Goal: Navigation & Orientation: Find specific page/section

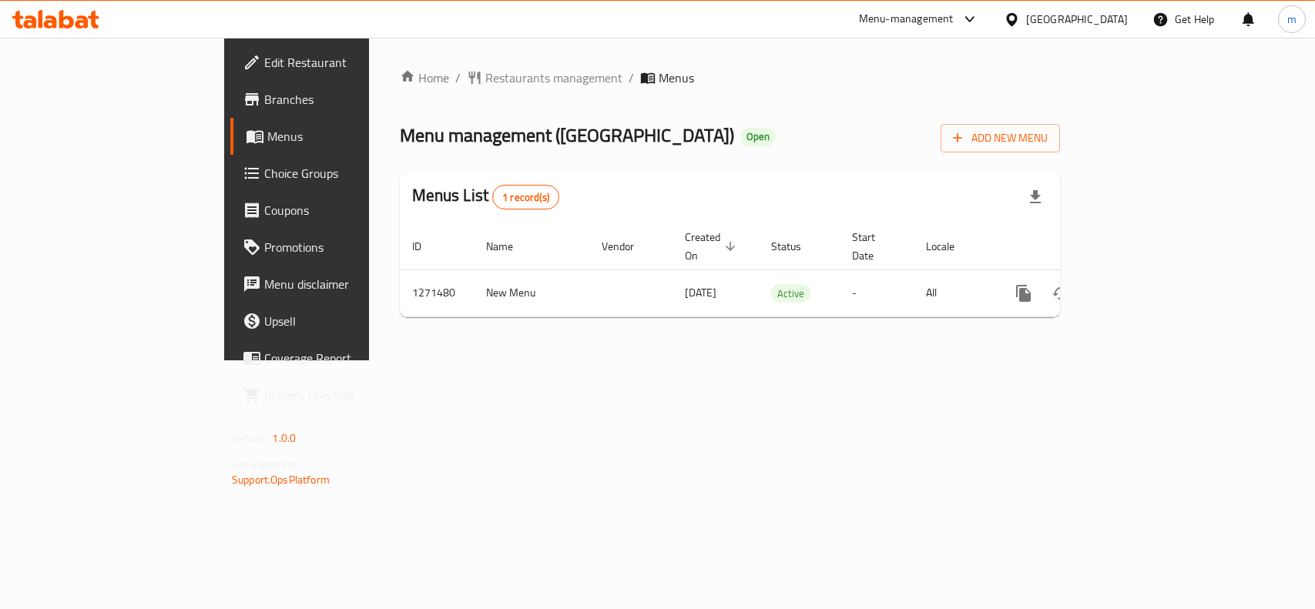
click at [413, 89] on div "Home / Restaurants management / Menus Menu management ( BURGER DISTRICT ) Open …" at bounding box center [730, 199] width 660 height 261
click at [485, 86] on span "Restaurants management" at bounding box center [553, 78] width 137 height 18
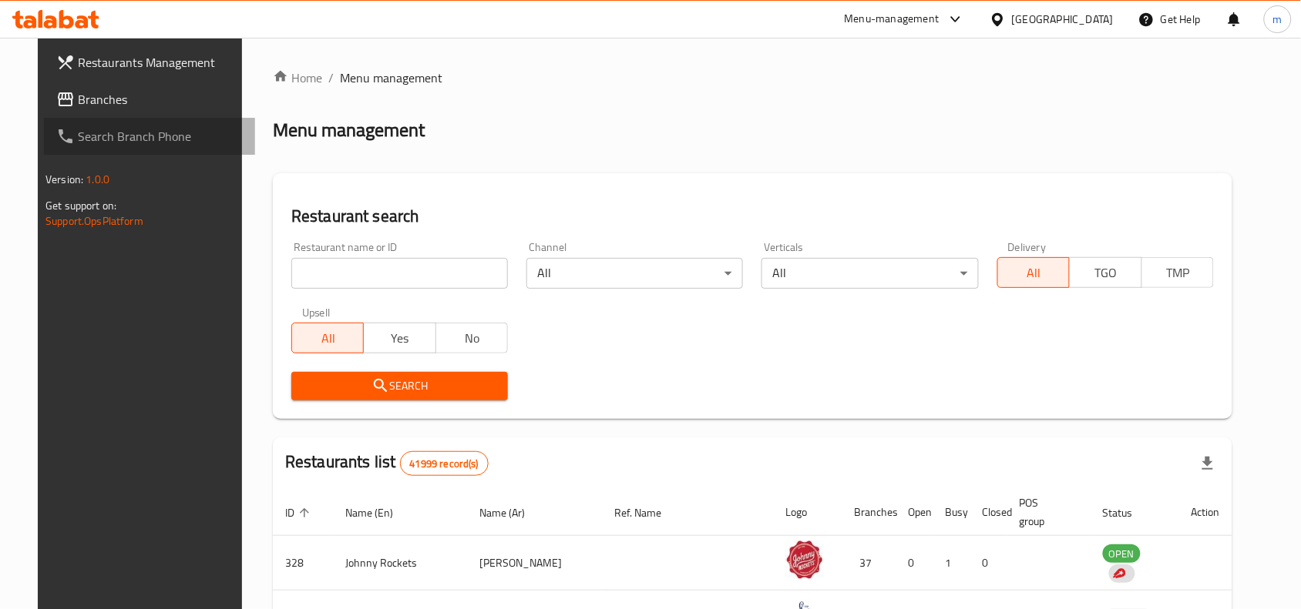
click at [99, 118] on link "Search Branch Phone" at bounding box center [149, 136] width 211 height 37
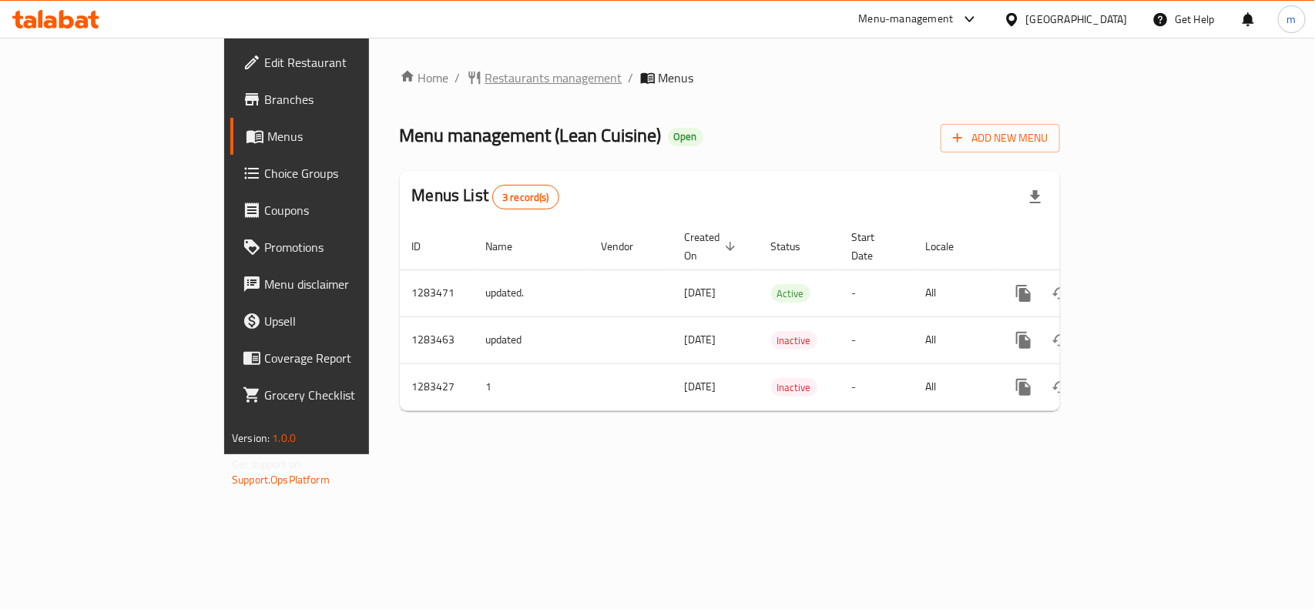
click at [485, 79] on span "Restaurants management" at bounding box center [553, 78] width 137 height 18
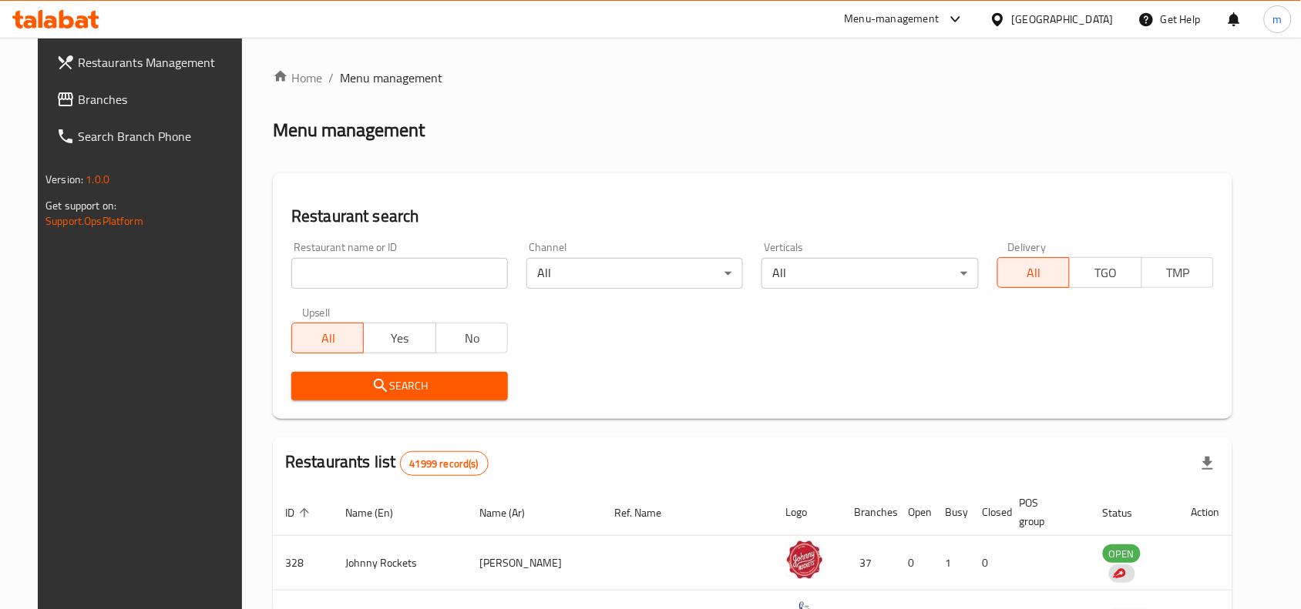
click at [347, 267] on input "search" at bounding box center [399, 273] width 217 height 31
drag, startPoint x: 136, startPoint y: 102, endPoint x: 193, endPoint y: 121, distance: 60.9
click at [136, 102] on span "Branches" at bounding box center [160, 99] width 165 height 18
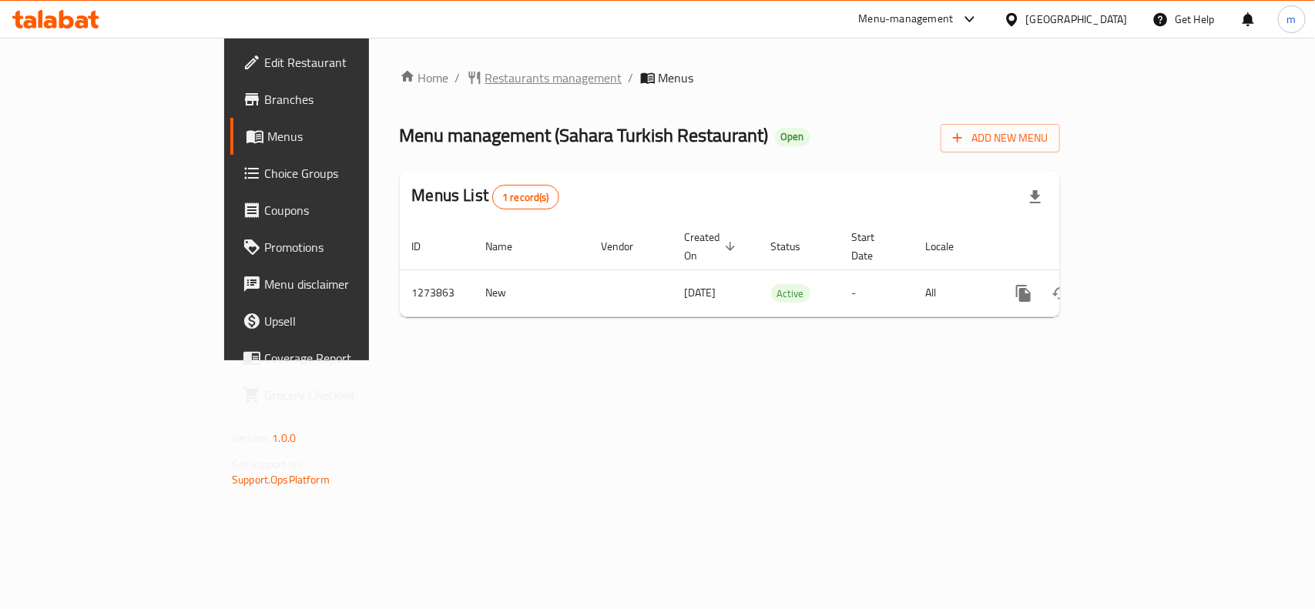
click at [485, 85] on span "Restaurants management" at bounding box center [553, 78] width 137 height 18
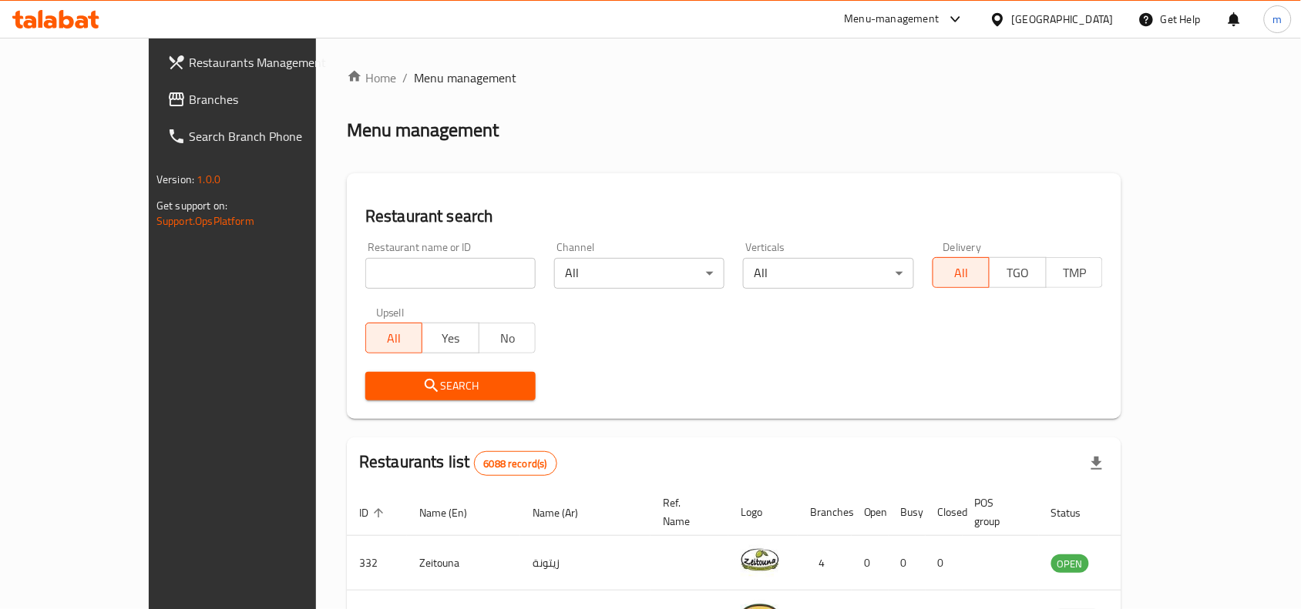
click at [189, 96] on span "Branches" at bounding box center [271, 99] width 165 height 18
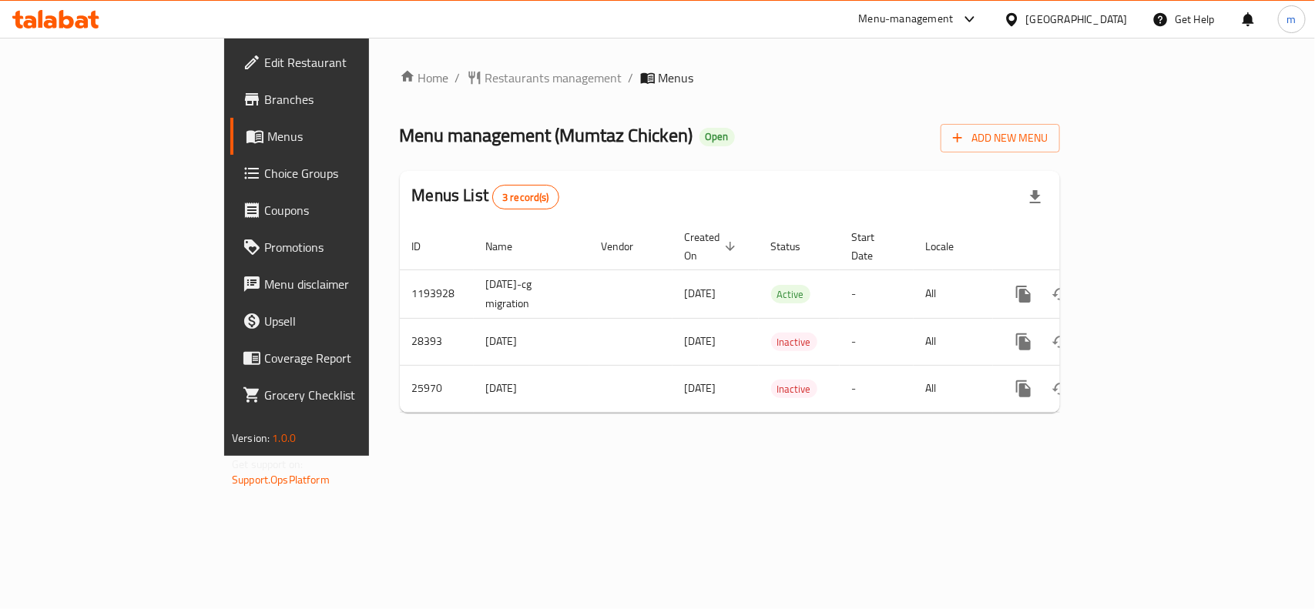
click at [576, 456] on div "Home / Restaurants management / Menus Menu management ( Mumtaz Chicken ) Open A…" at bounding box center [730, 247] width 722 height 418
click at [485, 81] on span "Restaurants management" at bounding box center [553, 78] width 137 height 18
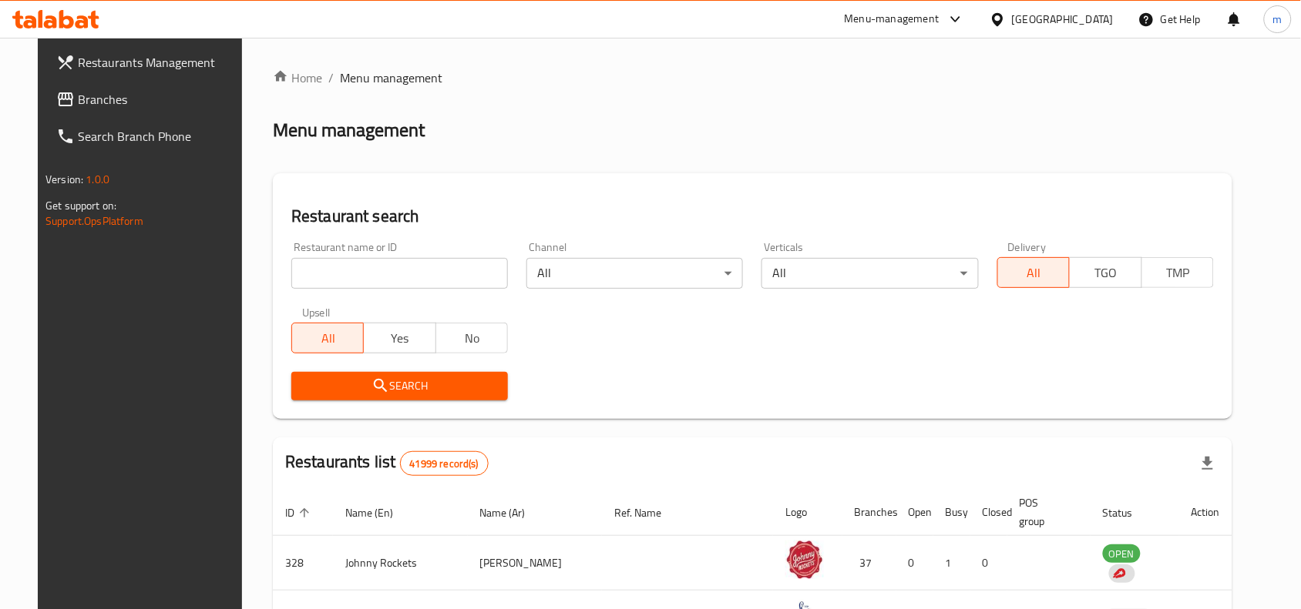
click at [98, 104] on span "Branches" at bounding box center [160, 99] width 165 height 18
